Goal: Submit feedback/report problem

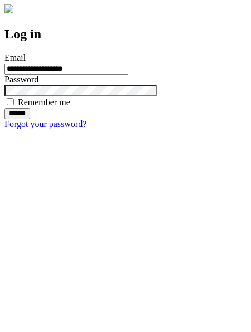
type input "**********"
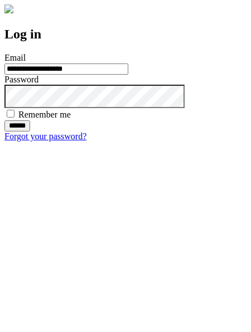
click at [30, 132] on input "******" at bounding box center [17, 125] width 26 height 11
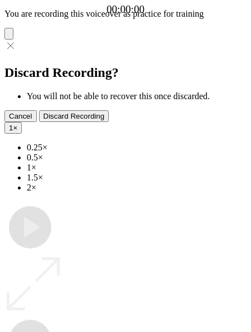
type input "**********"
